Goal: Transaction & Acquisition: Book appointment/travel/reservation

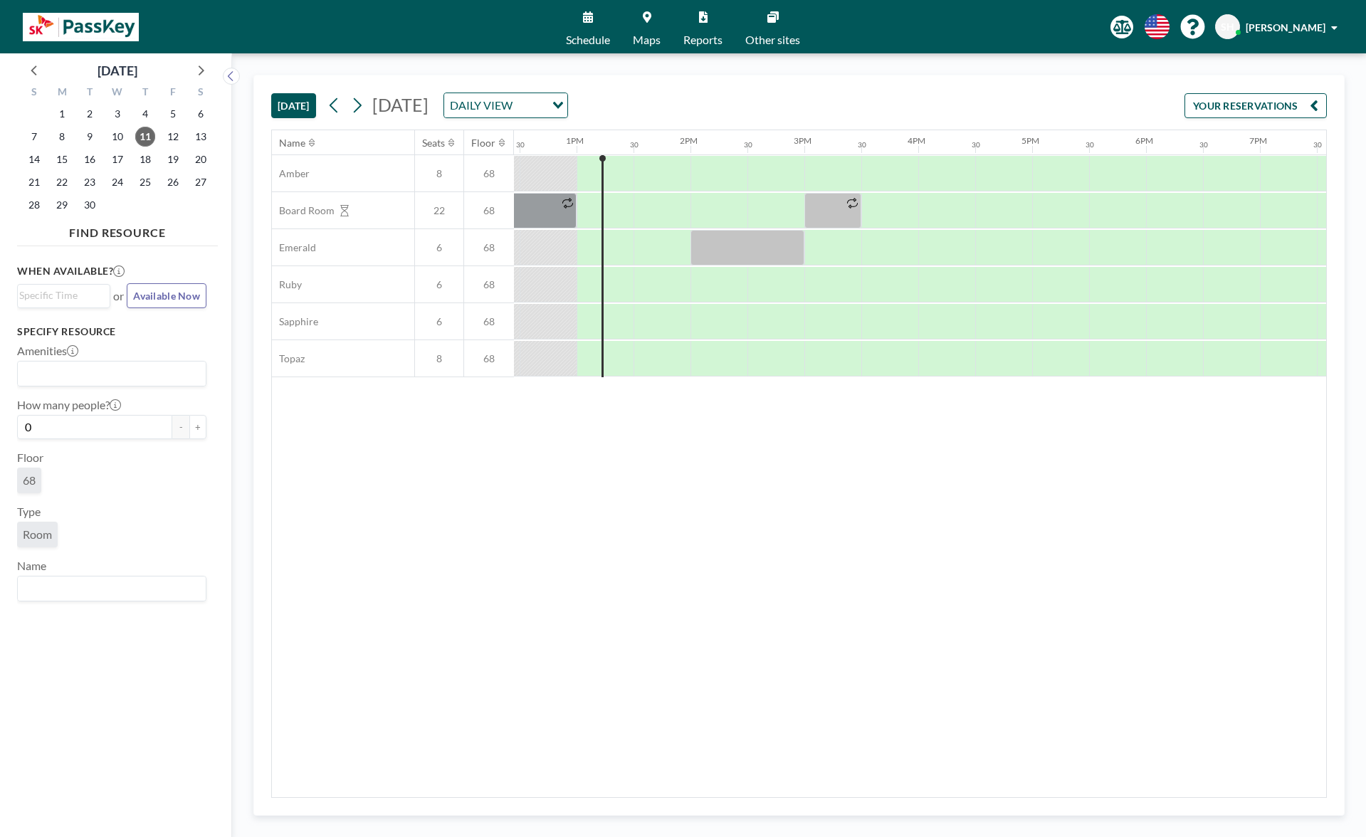
scroll to position [0, 1423]
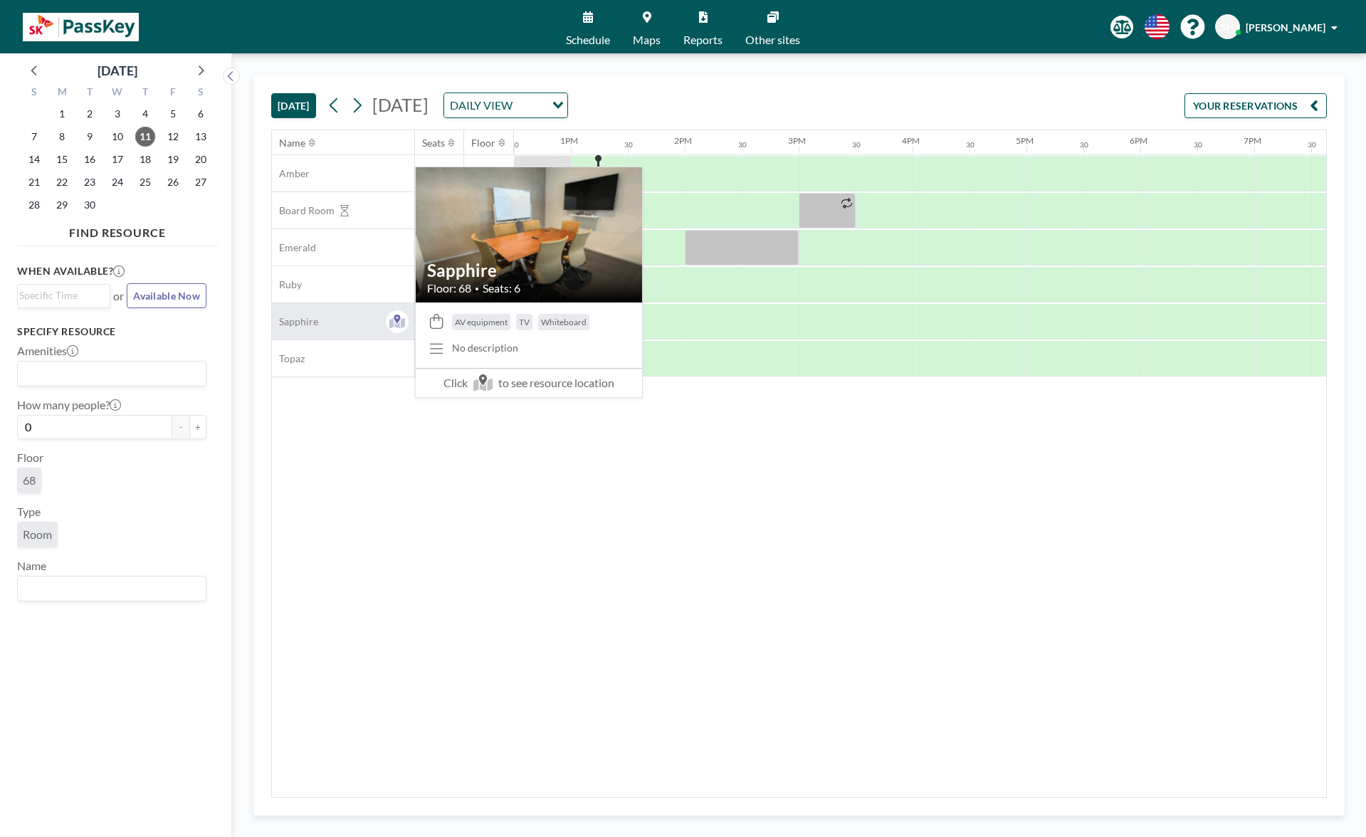
click at [377, 320] on div "Sapphire" at bounding box center [343, 321] width 142 height 36
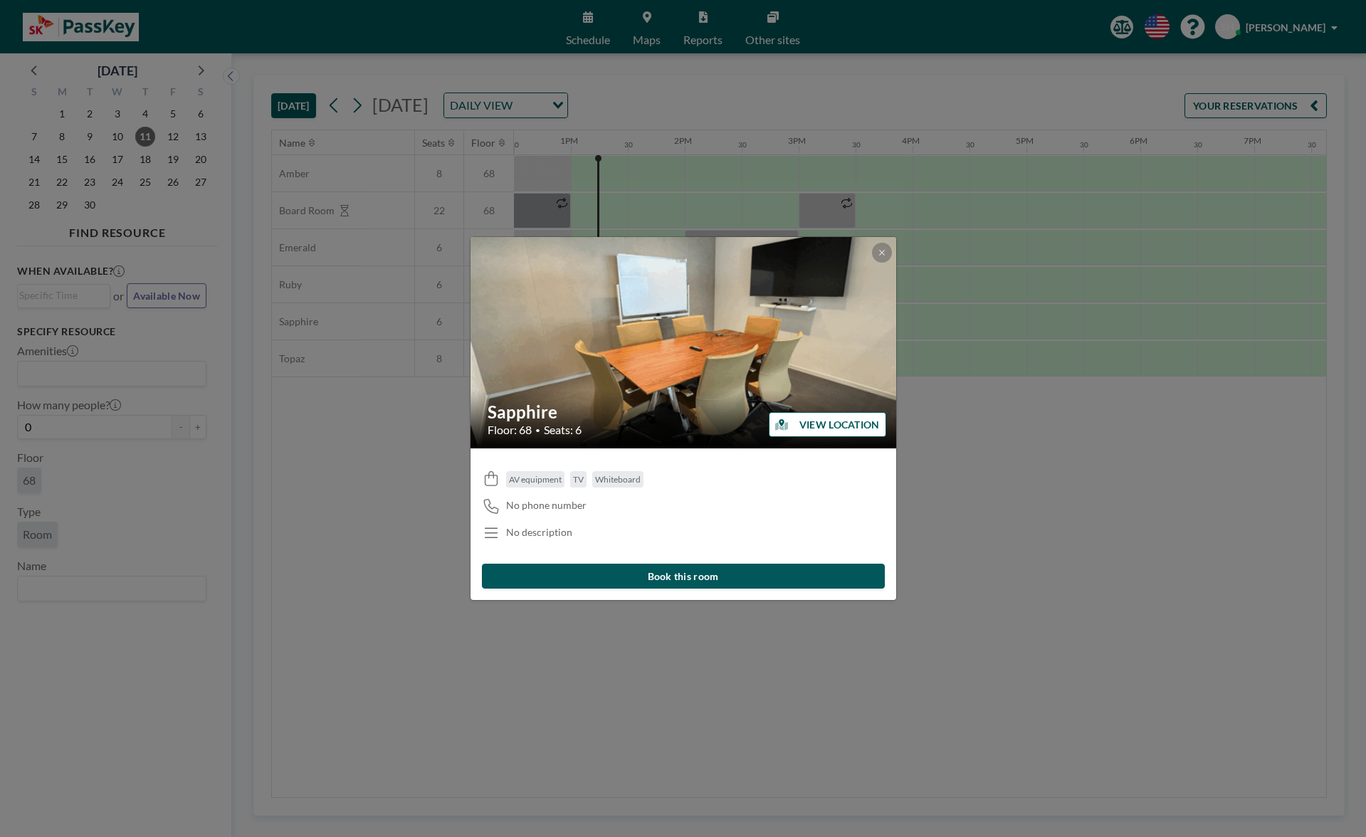
click at [724, 582] on button "Book this room" at bounding box center [683, 576] width 403 height 25
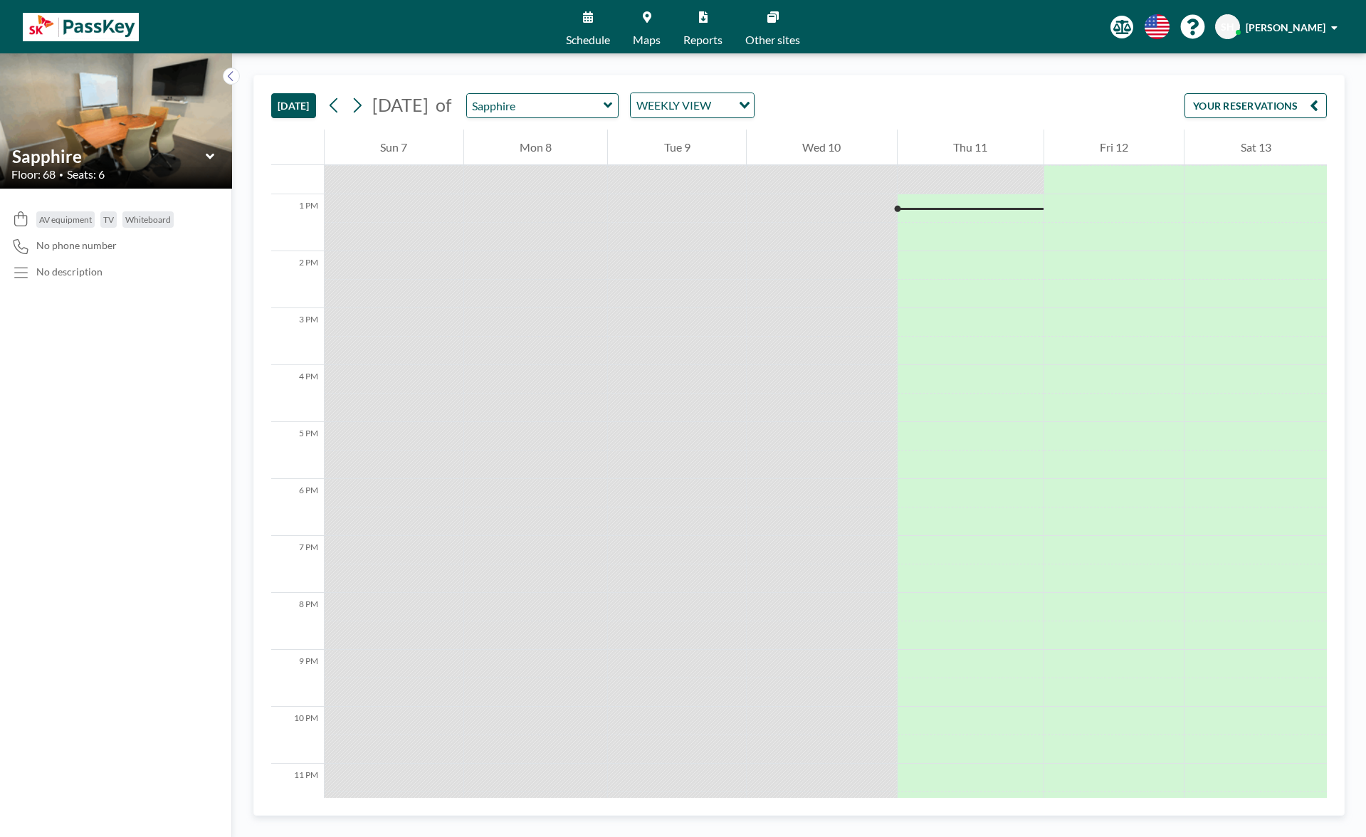
scroll to position [712, 0]
click at [589, 22] on icon at bounding box center [588, 16] width 10 height 11
click at [957, 226] on div at bounding box center [970, 236] width 146 height 28
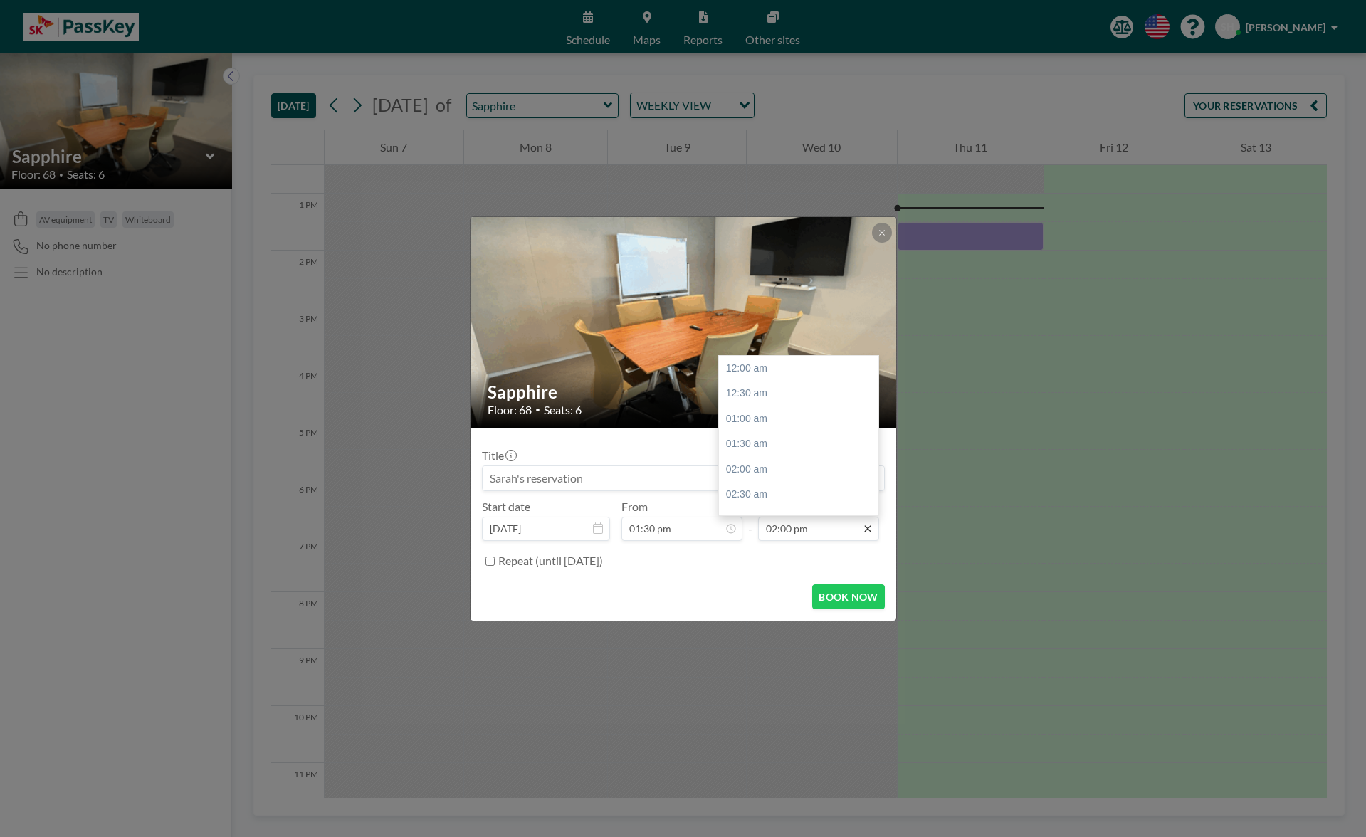
scroll to position [710, 0]
click at [770, 399] on div "02:30 pm" at bounding box center [802, 394] width 167 height 26
type input "02:30 pm"
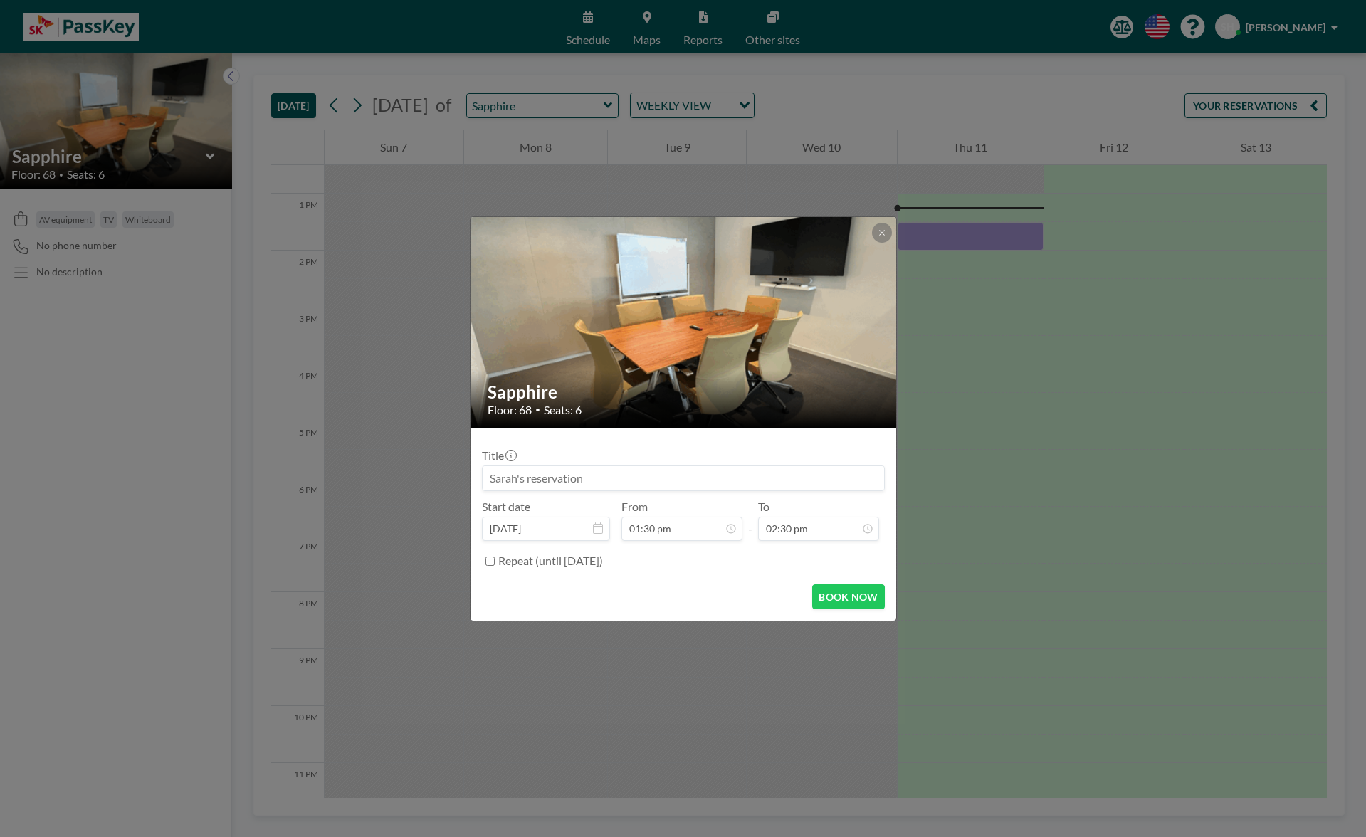
click at [741, 481] on input at bounding box center [683, 478] width 401 height 24
click at [723, 585] on div "BOOK NOW" at bounding box center [683, 596] width 403 height 25
click at [867, 601] on button "BOOK NOW" at bounding box center [848, 596] width 72 height 25
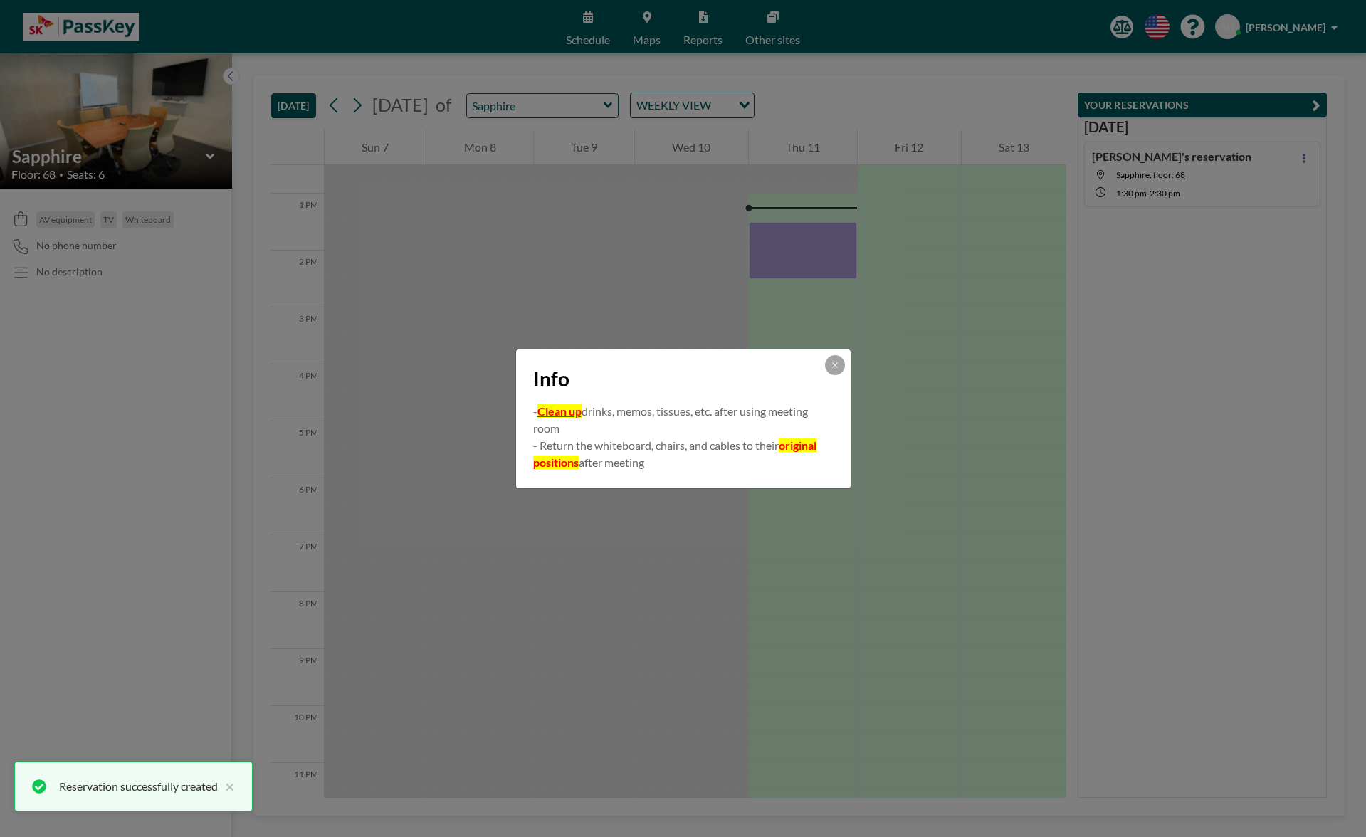
scroll to position [0, 0]
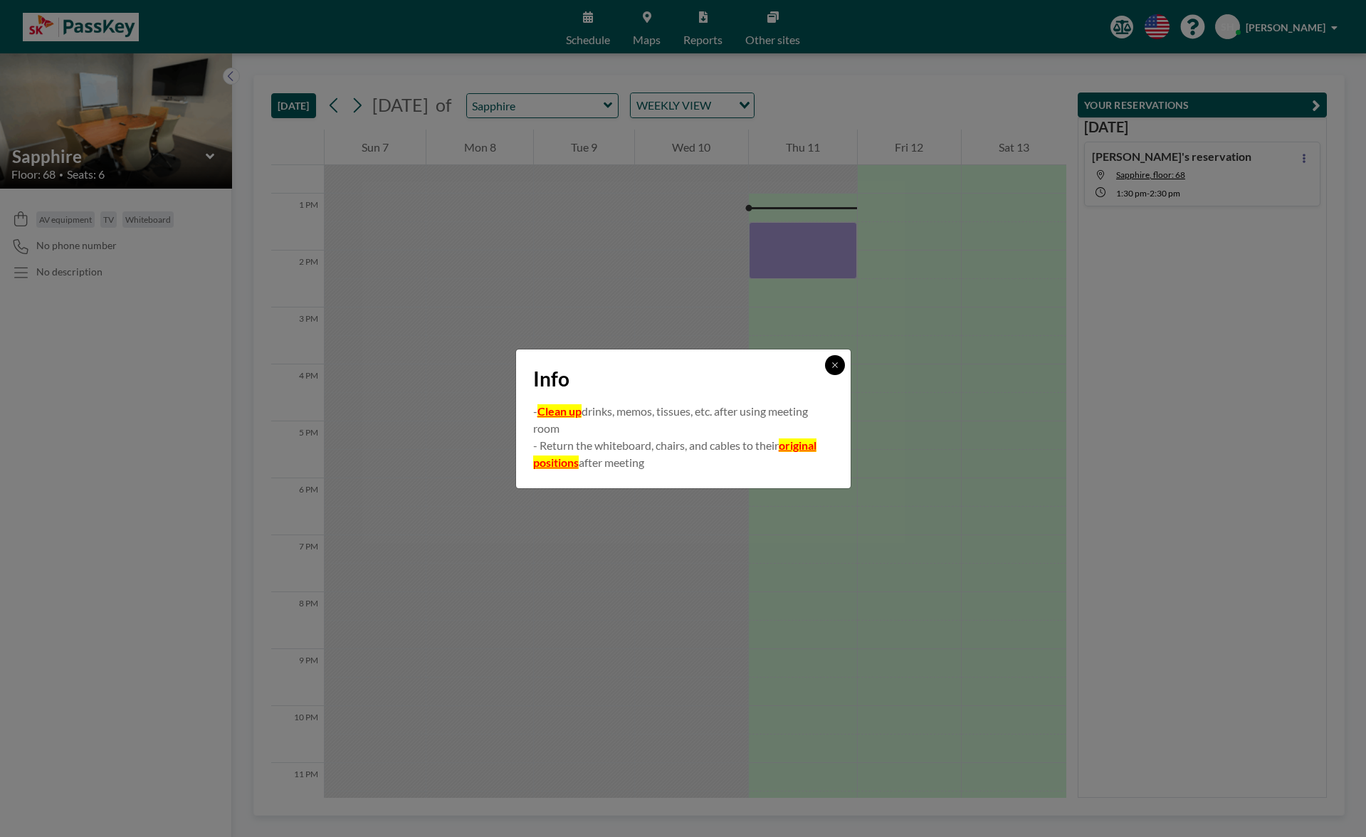
click at [837, 365] on icon at bounding box center [835, 365] width 9 height 9
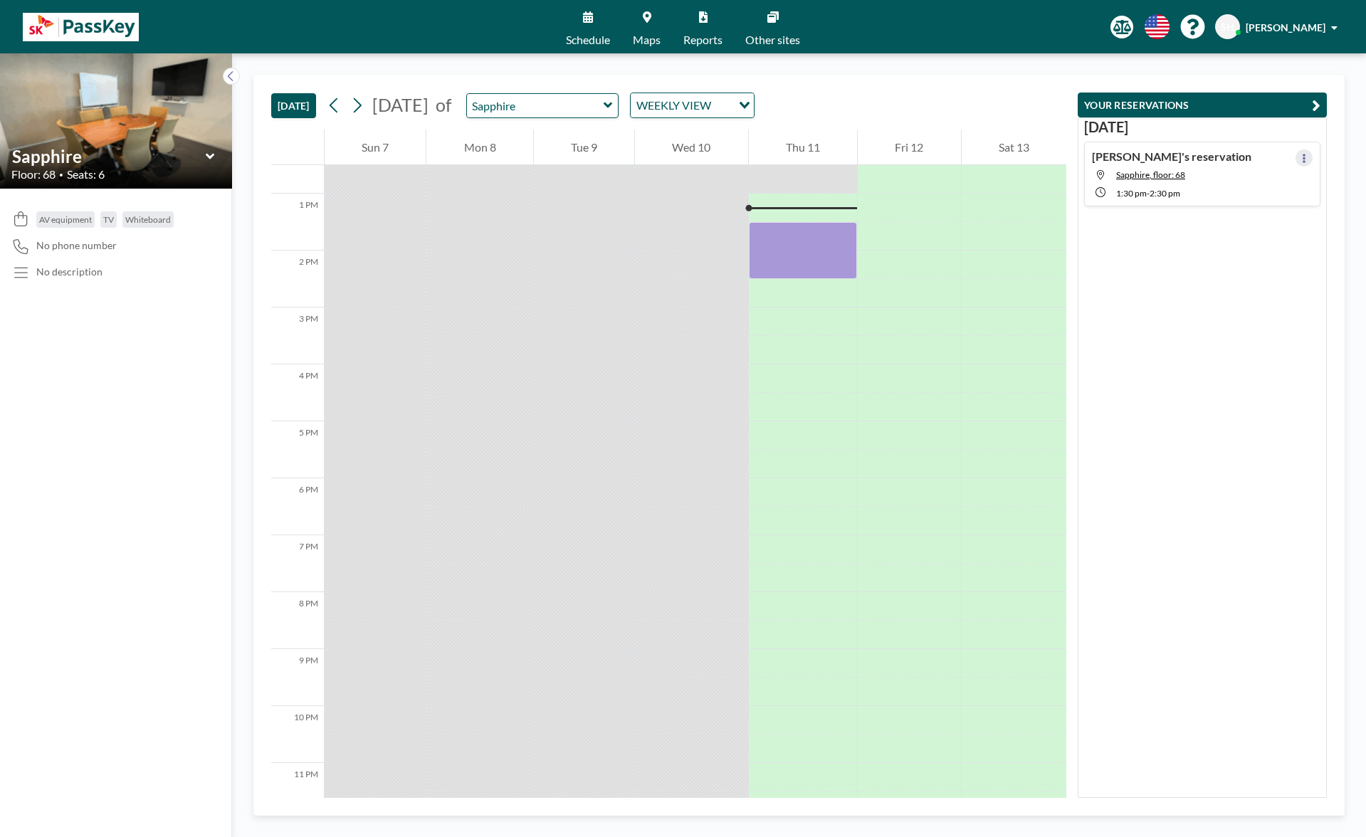
click at [1301, 157] on icon at bounding box center [1304, 158] width 6 height 9
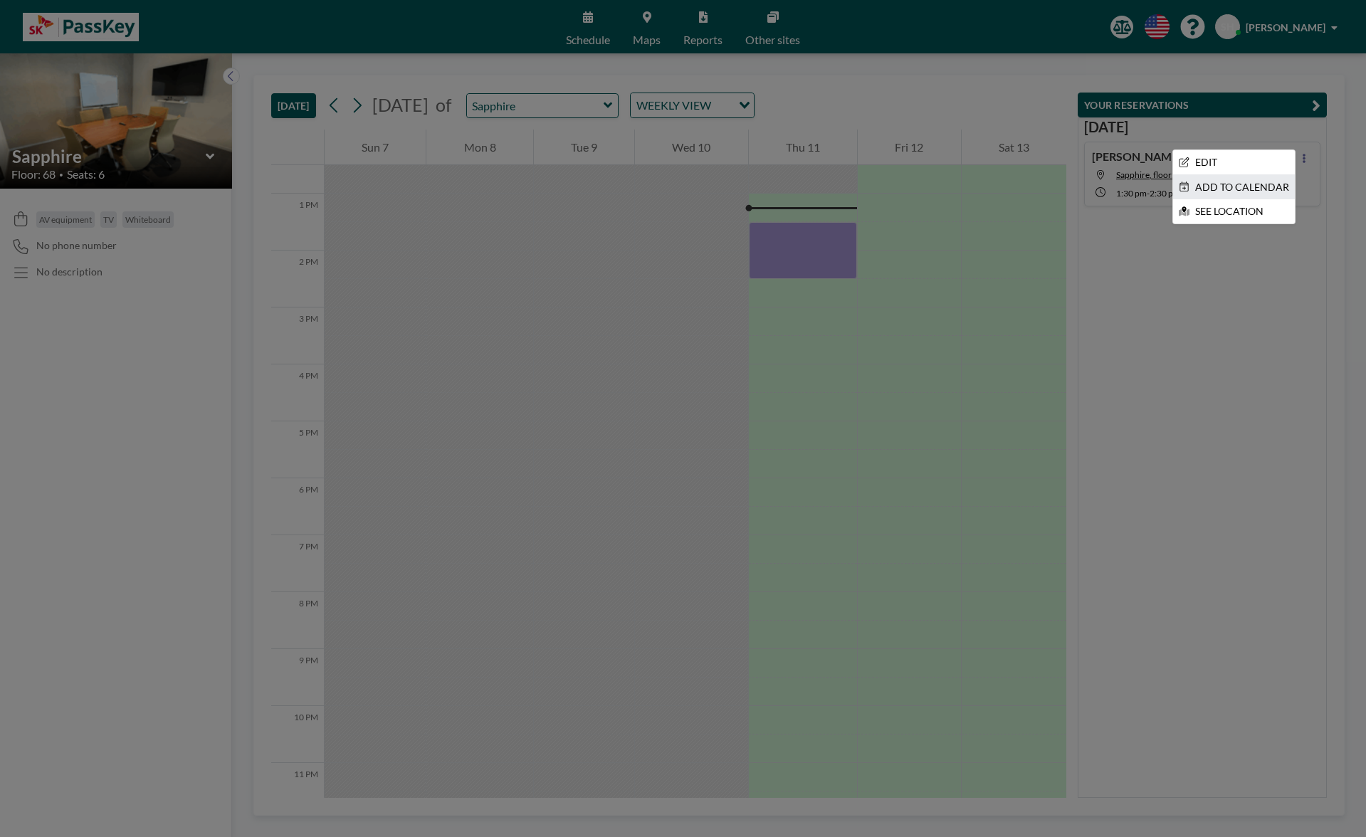
click at [1259, 190] on li "ADD TO CALENDAR" at bounding box center [1234, 187] width 122 height 24
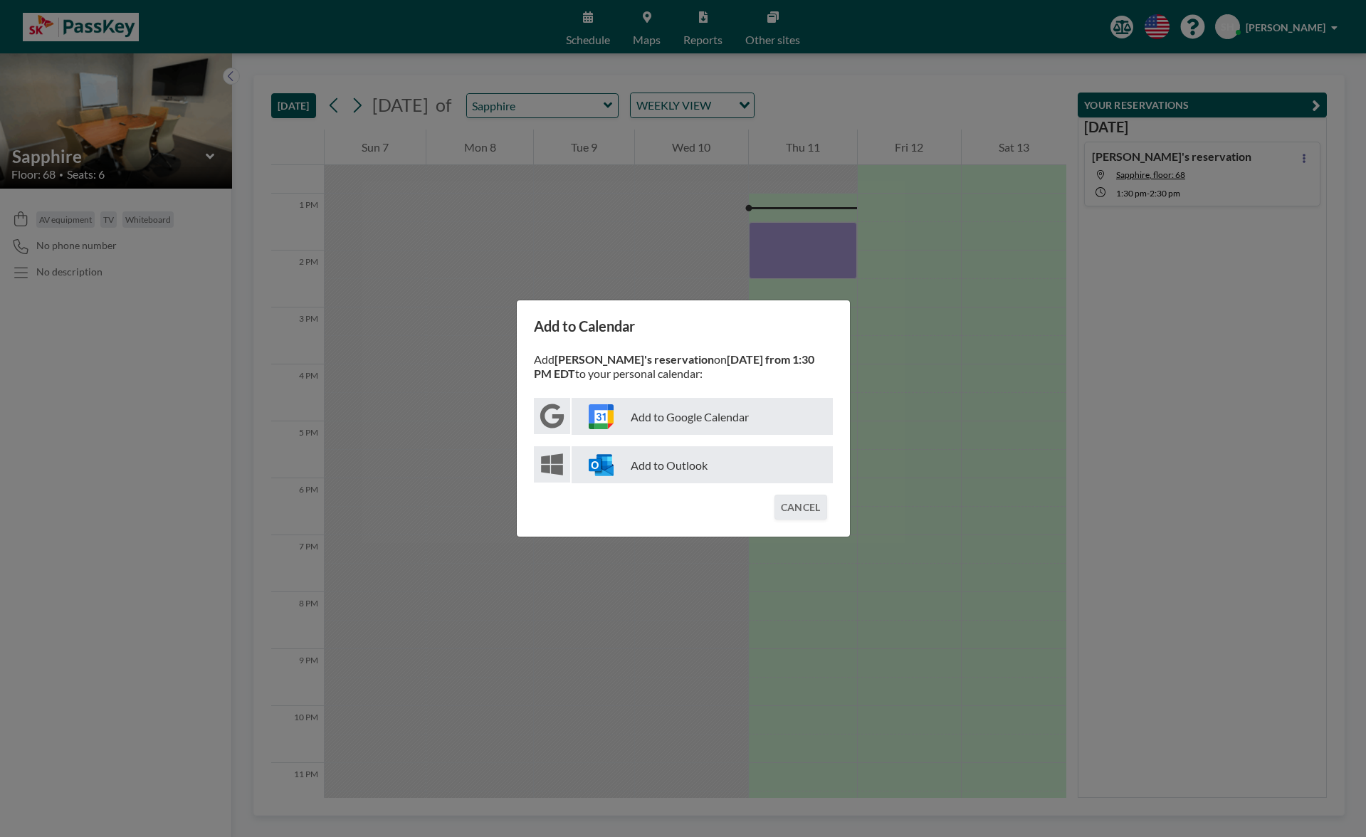
click at [660, 468] on p "Add to Outlook" at bounding box center [701, 464] width 261 height 37
